Goal: Information Seeking & Learning: Learn about a topic

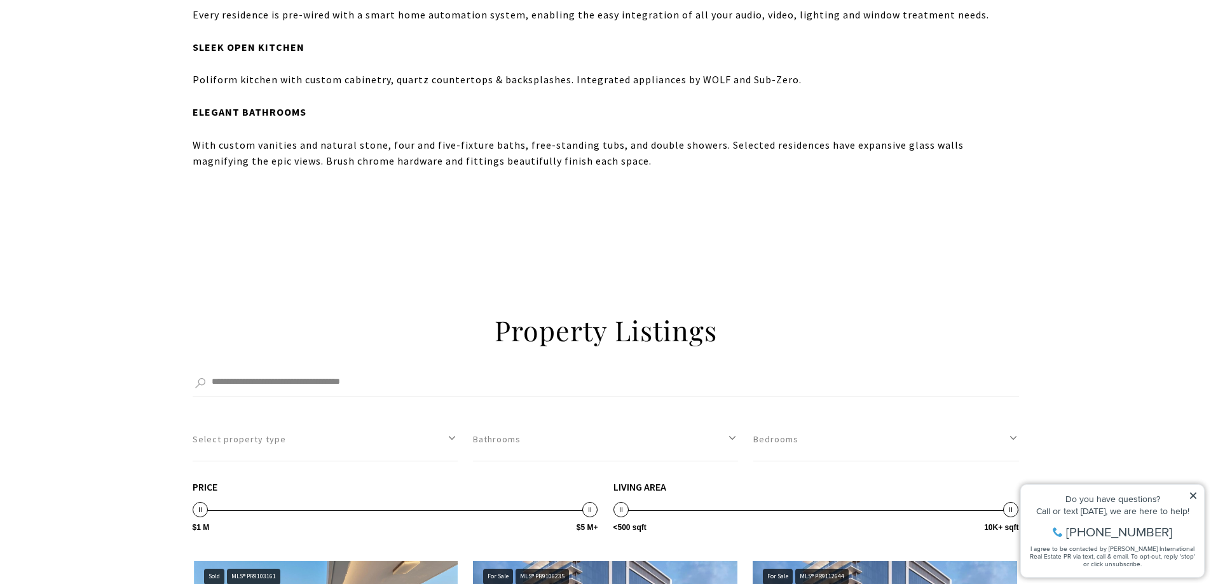
scroll to position [2458, 0]
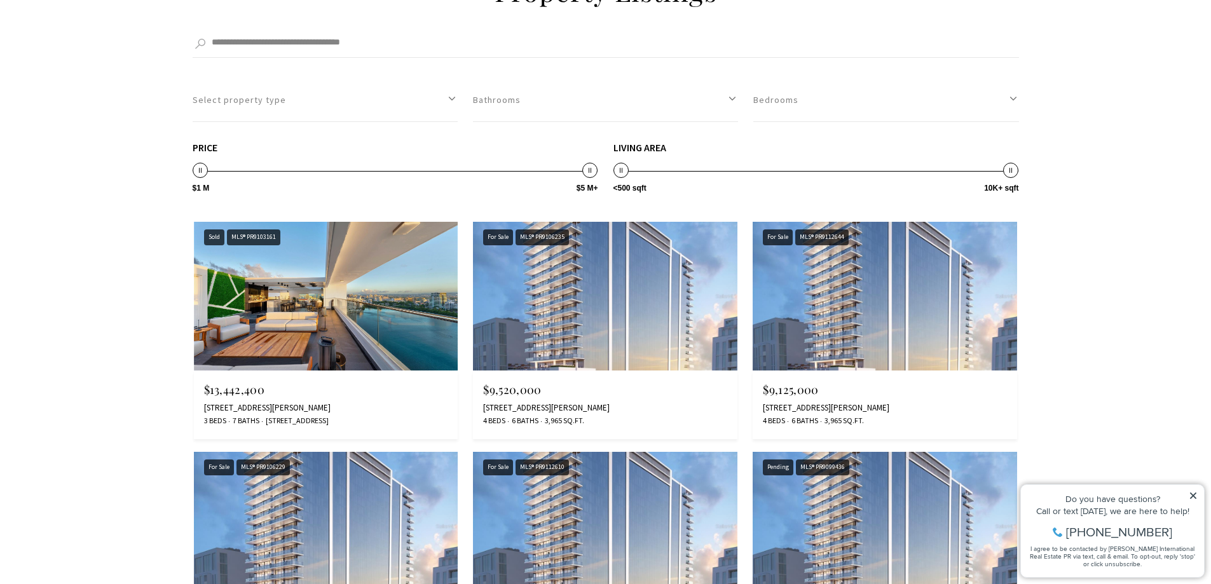
click at [526, 387] on span "$9,520,000" at bounding box center [512, 389] width 58 height 15
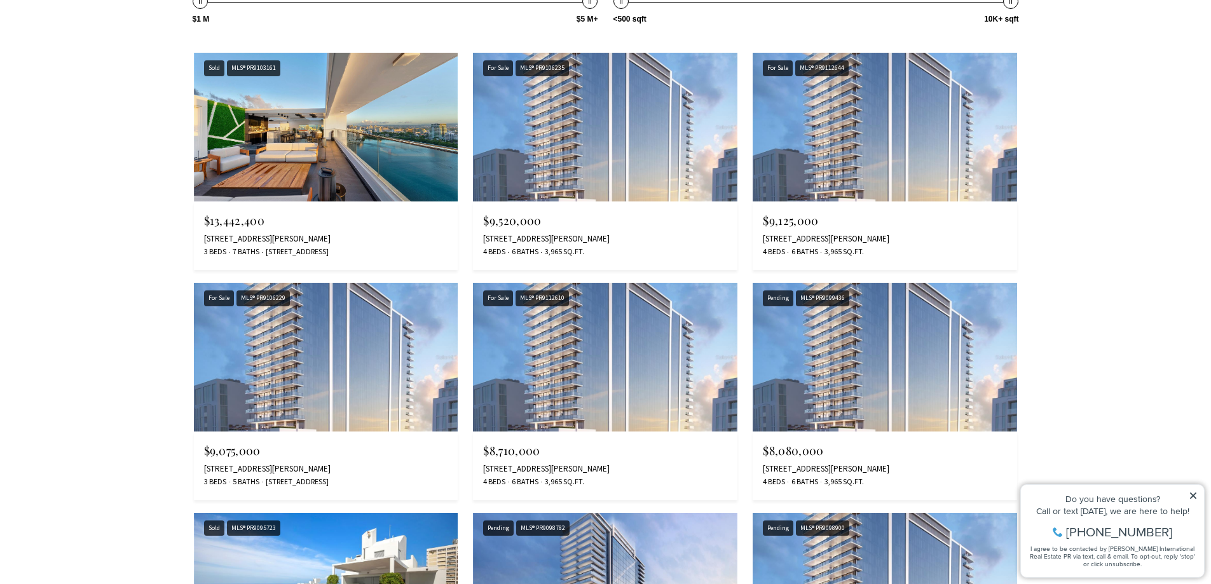
click at [551, 458] on div "$8,710,000 [STREET_ADDRESS][PERSON_NAME] 4 Beds 6 Baths 3,965 Sq.Ft." at bounding box center [605, 466] width 264 height 69
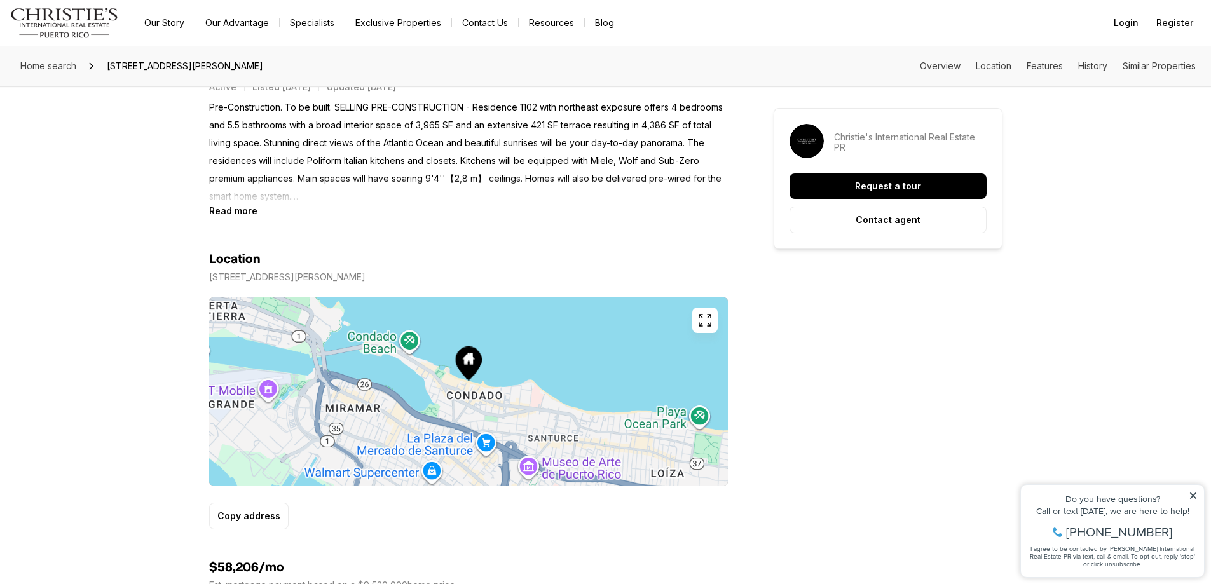
scroll to position [593, 0]
click at [235, 204] on p "Pre-Construction. To be built. SELLING PRE-CONSTRUCTION - Residence 1102 with n…" at bounding box center [468, 152] width 519 height 107
click at [236, 209] on b "Read more" at bounding box center [233, 210] width 48 height 11
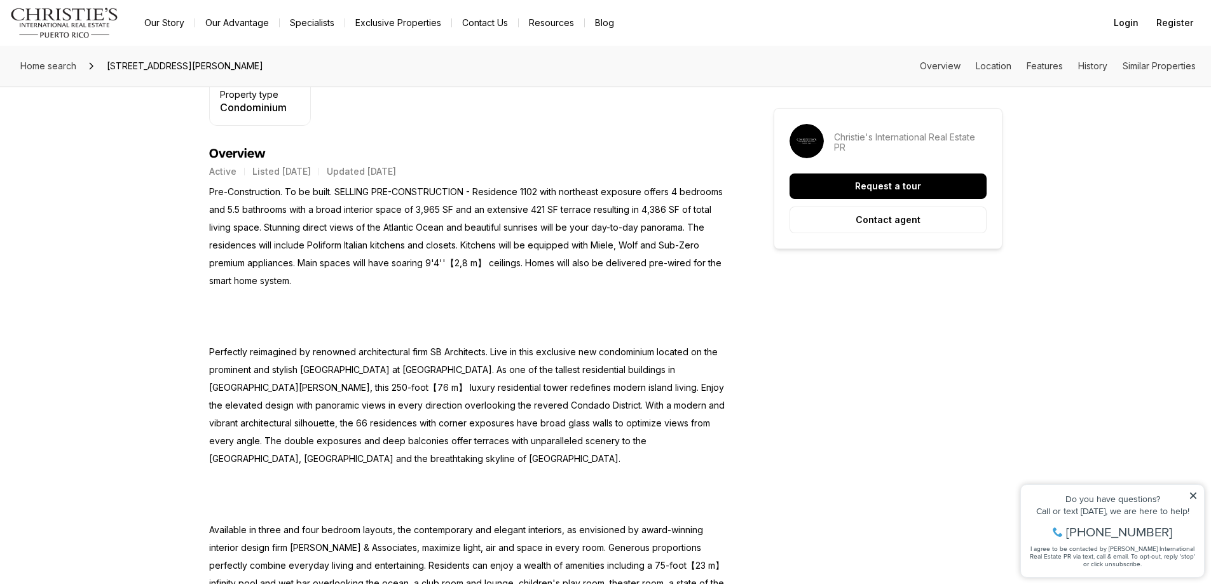
scroll to position [933, 0]
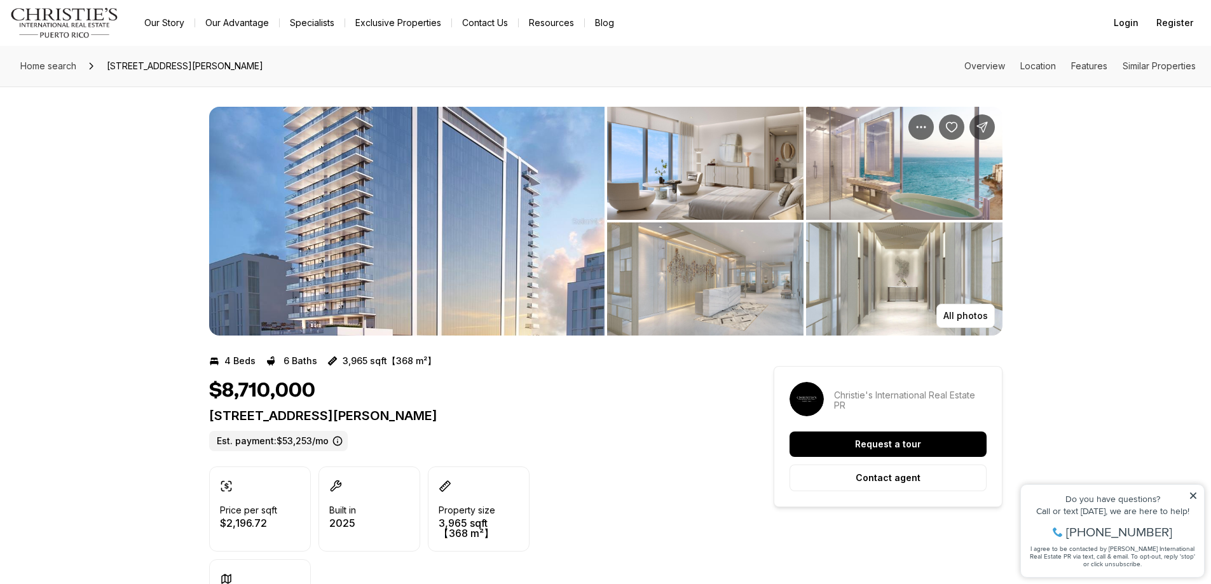
scroll to position [339, 0]
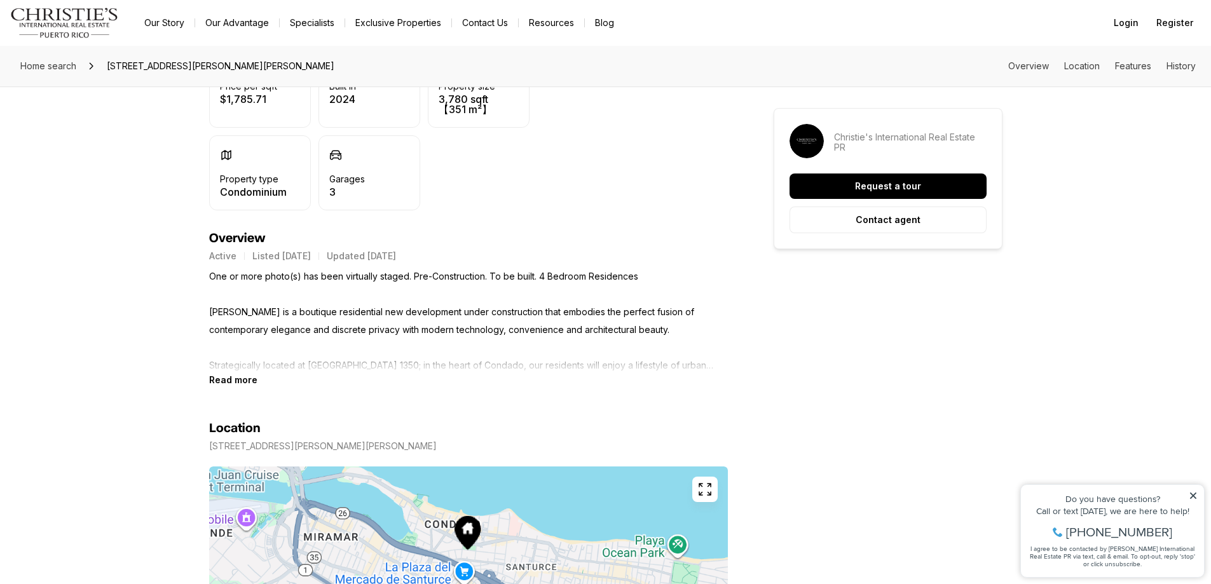
scroll to position [339, 0]
